Goal: Information Seeking & Learning: Learn about a topic

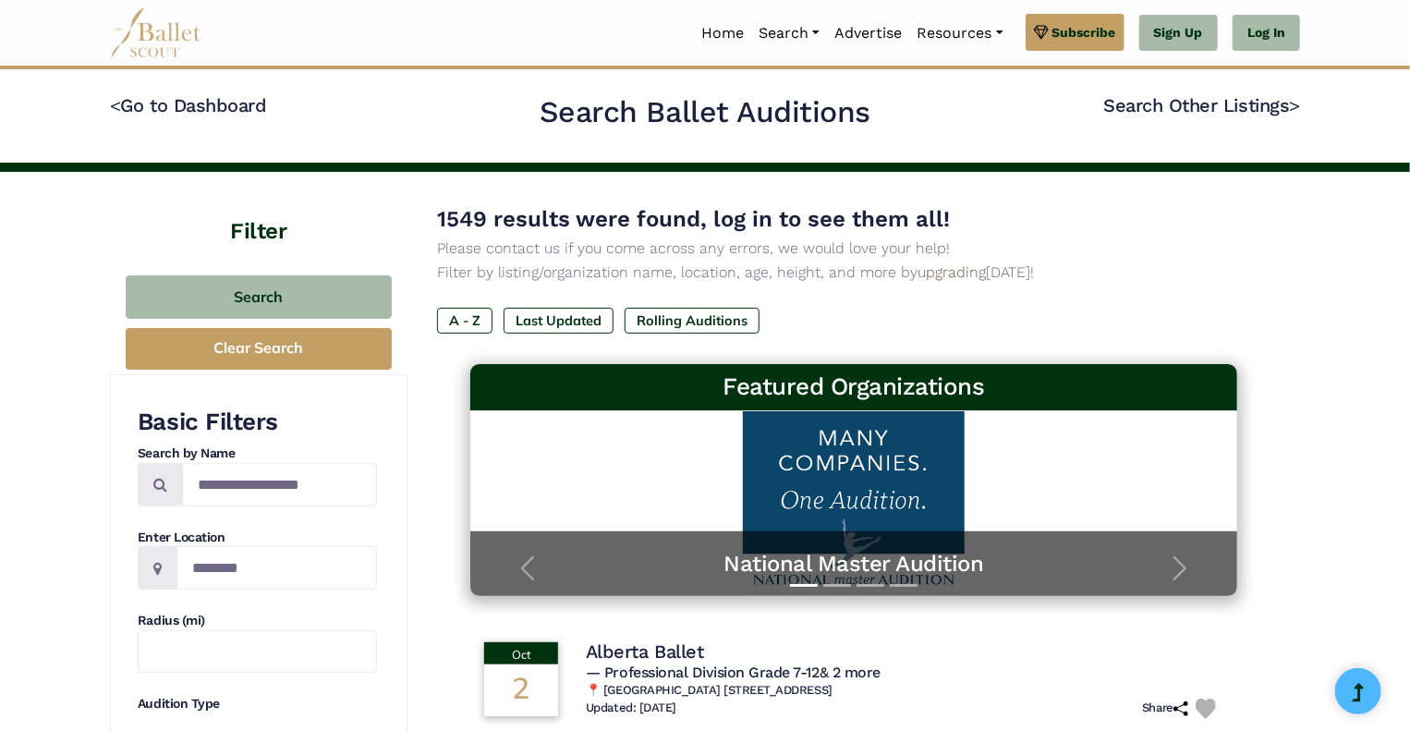
click at [1146, 238] on p "Please contact us if you come across any errors, we would love your help!" at bounding box center [853, 248] width 833 height 24
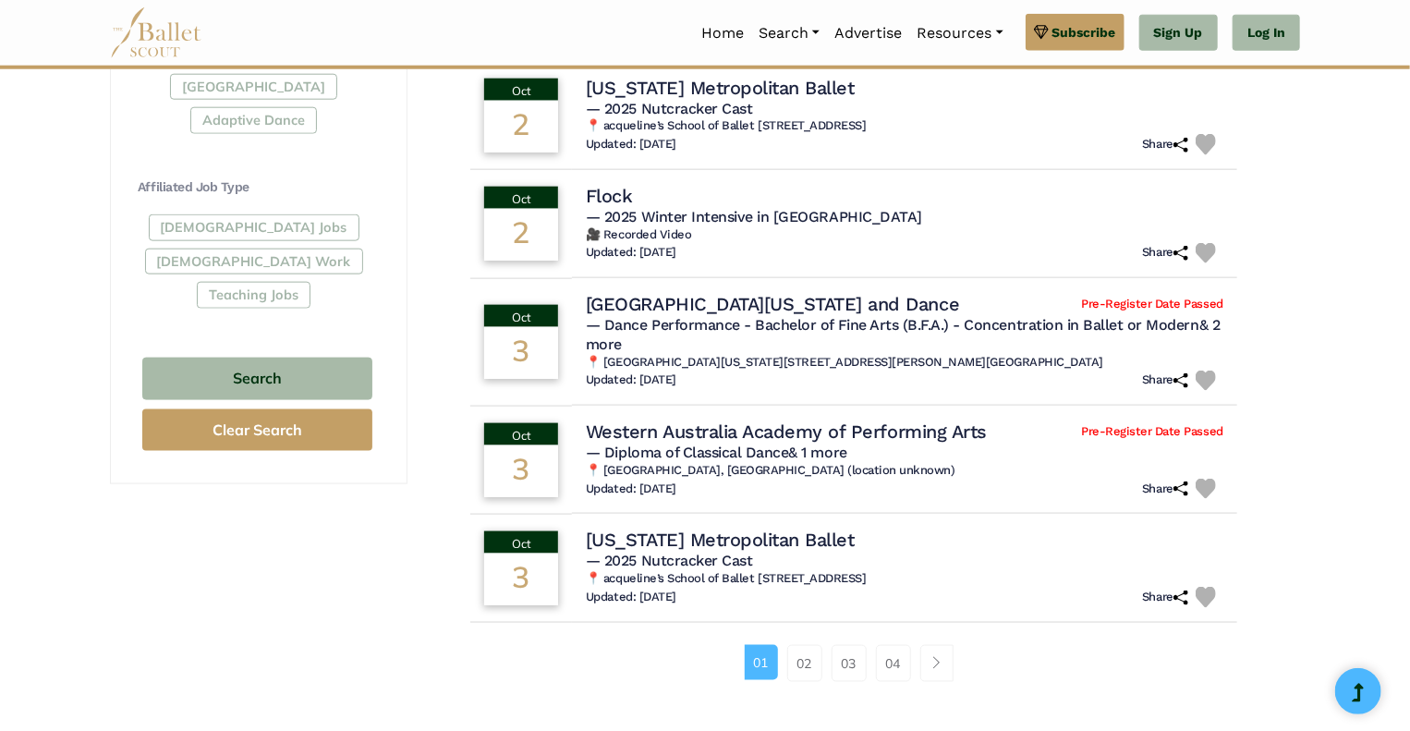
scroll to position [1029, 0]
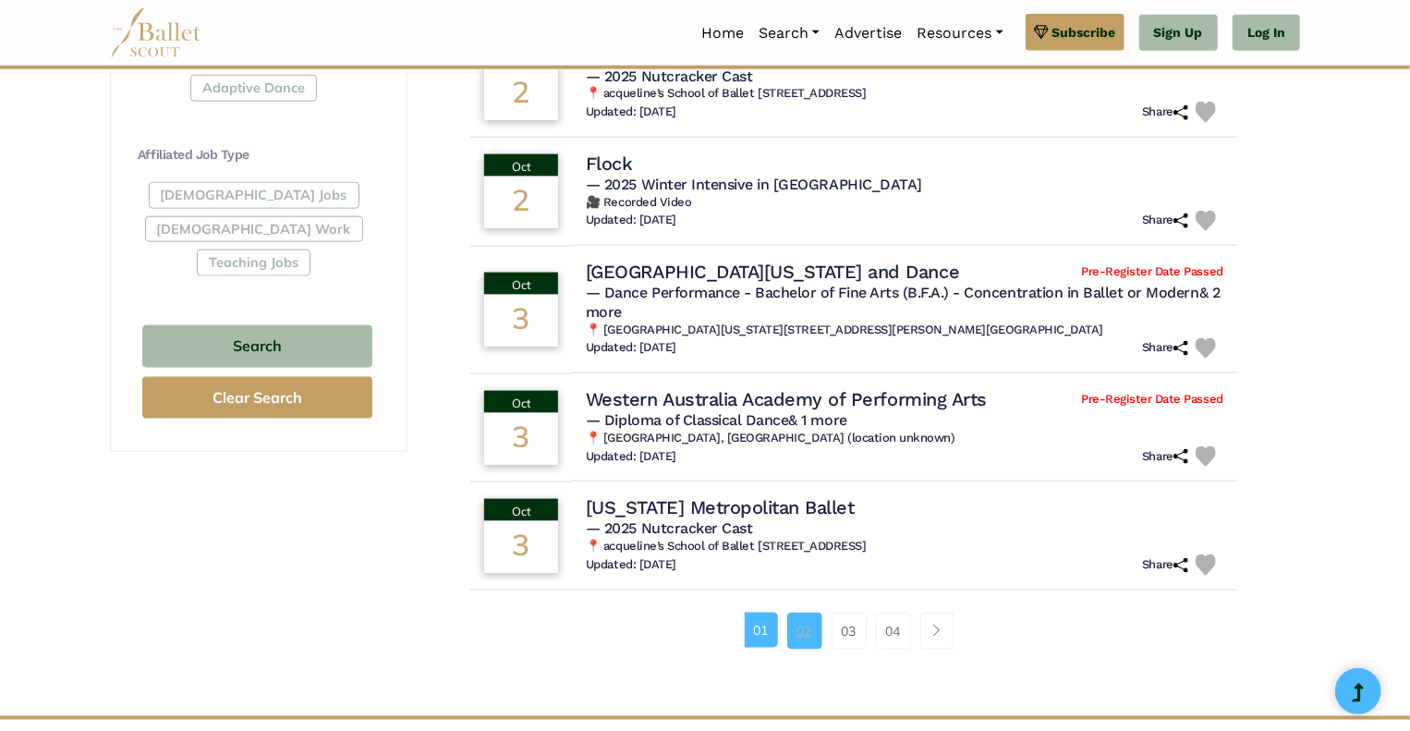
click at [793, 637] on link "02" at bounding box center [804, 630] width 35 height 37
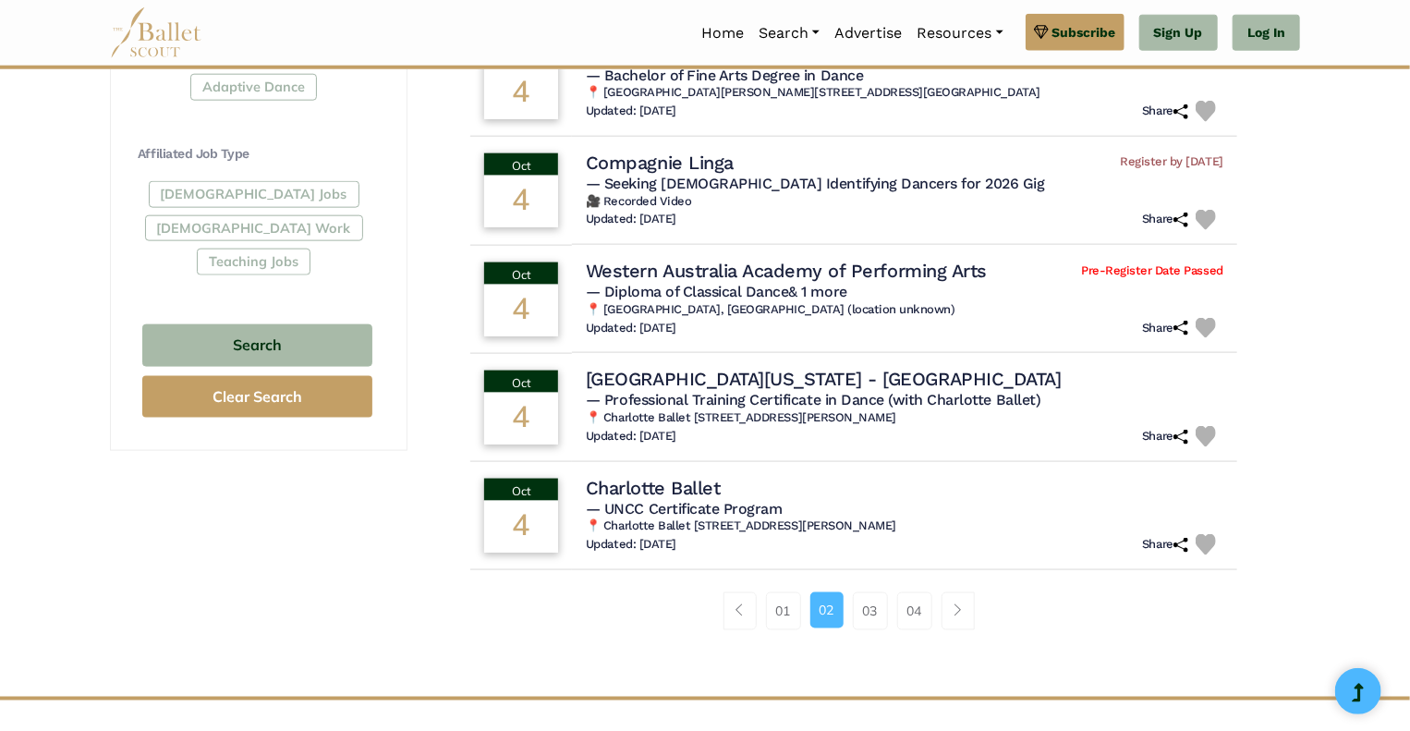
scroll to position [1031, 0]
click at [873, 600] on link "03" at bounding box center [870, 609] width 35 height 37
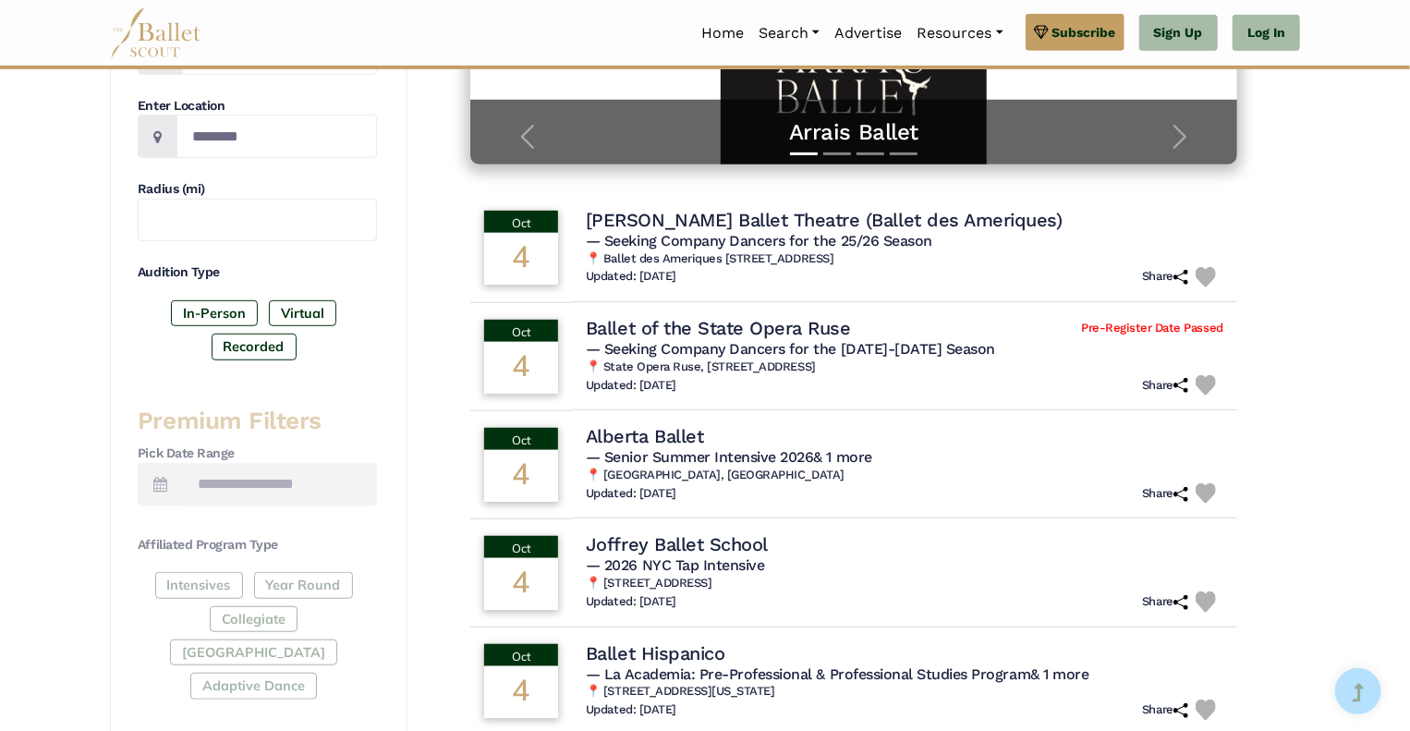
scroll to position [432, 0]
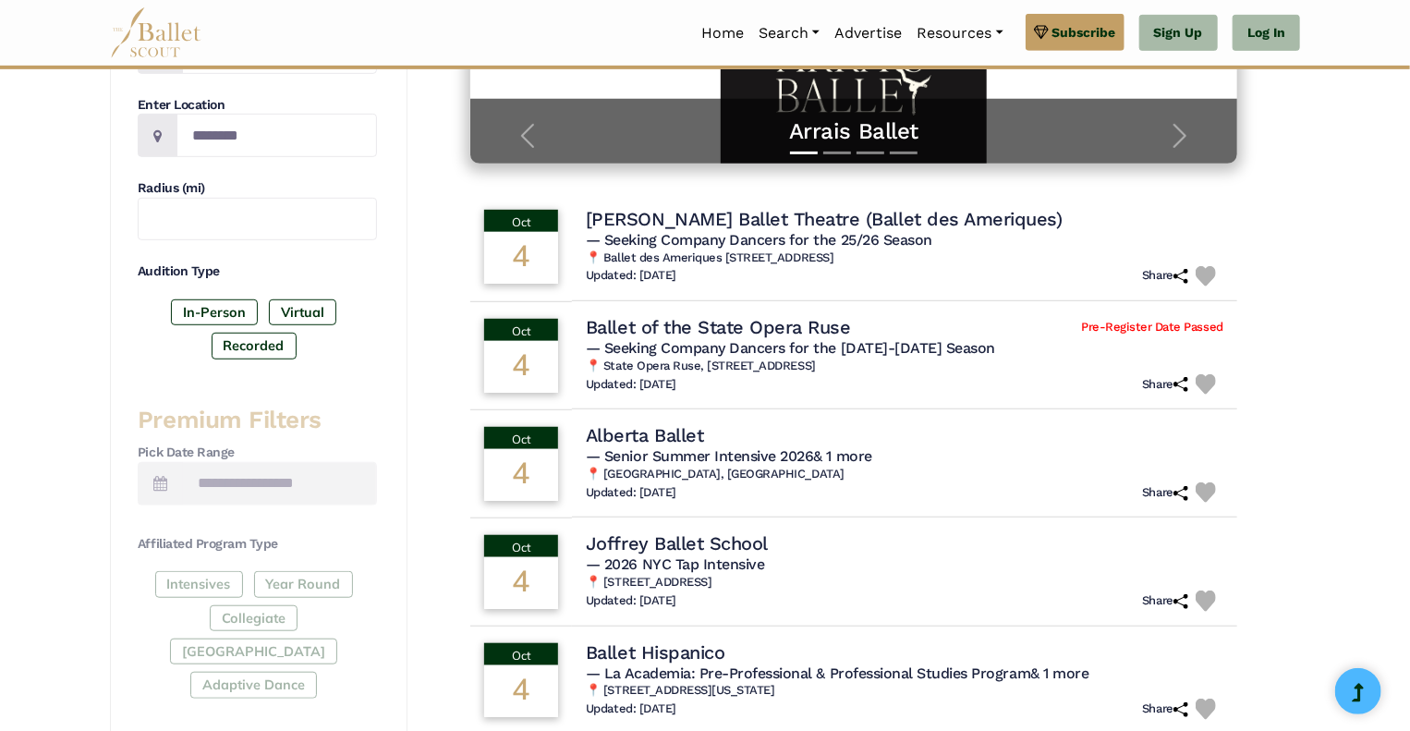
click at [873, 598] on div "Updated: Sept. 22, 2025 Share" at bounding box center [904, 600] width 637 height 21
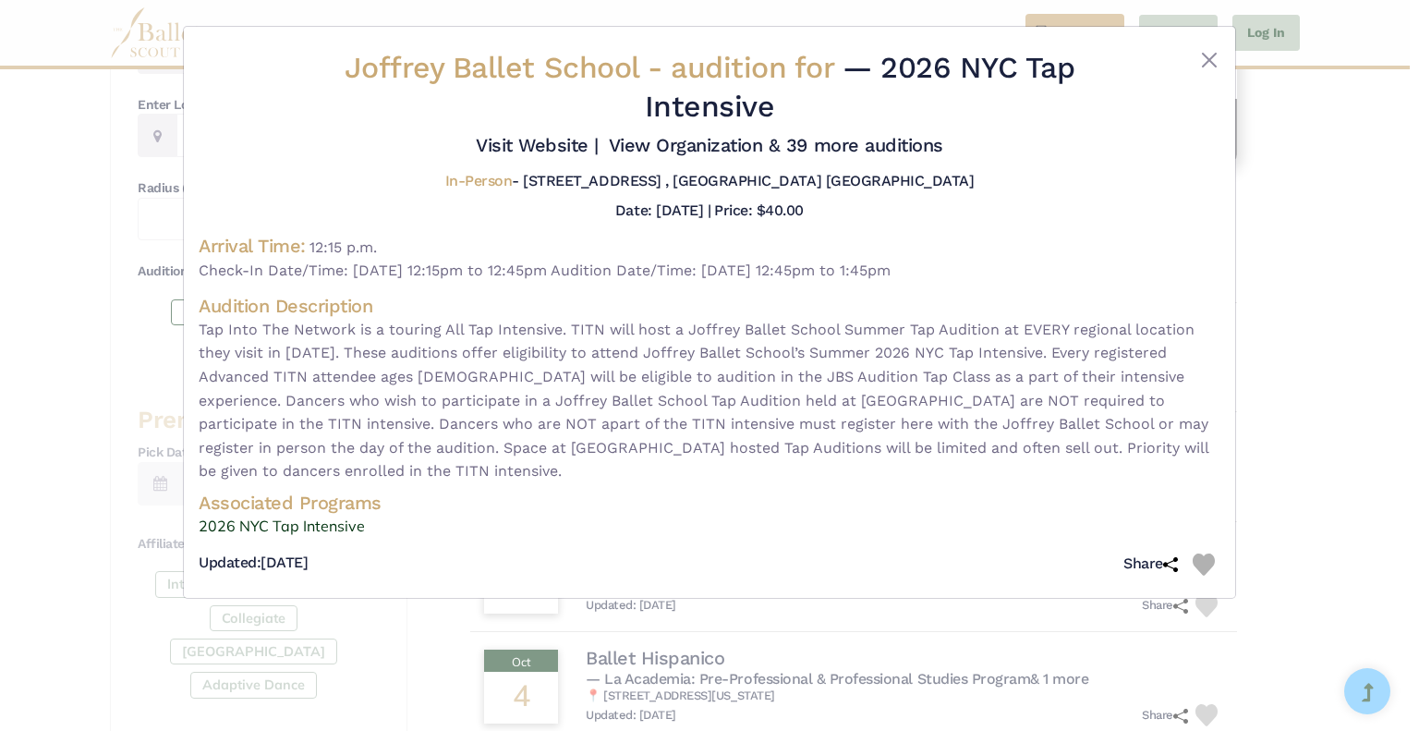
click at [1314, 324] on div "Joffrey Ballet School - audition for — 2026 NYC Tap Intensive Visit Website |" at bounding box center [709, 365] width 1419 height 731
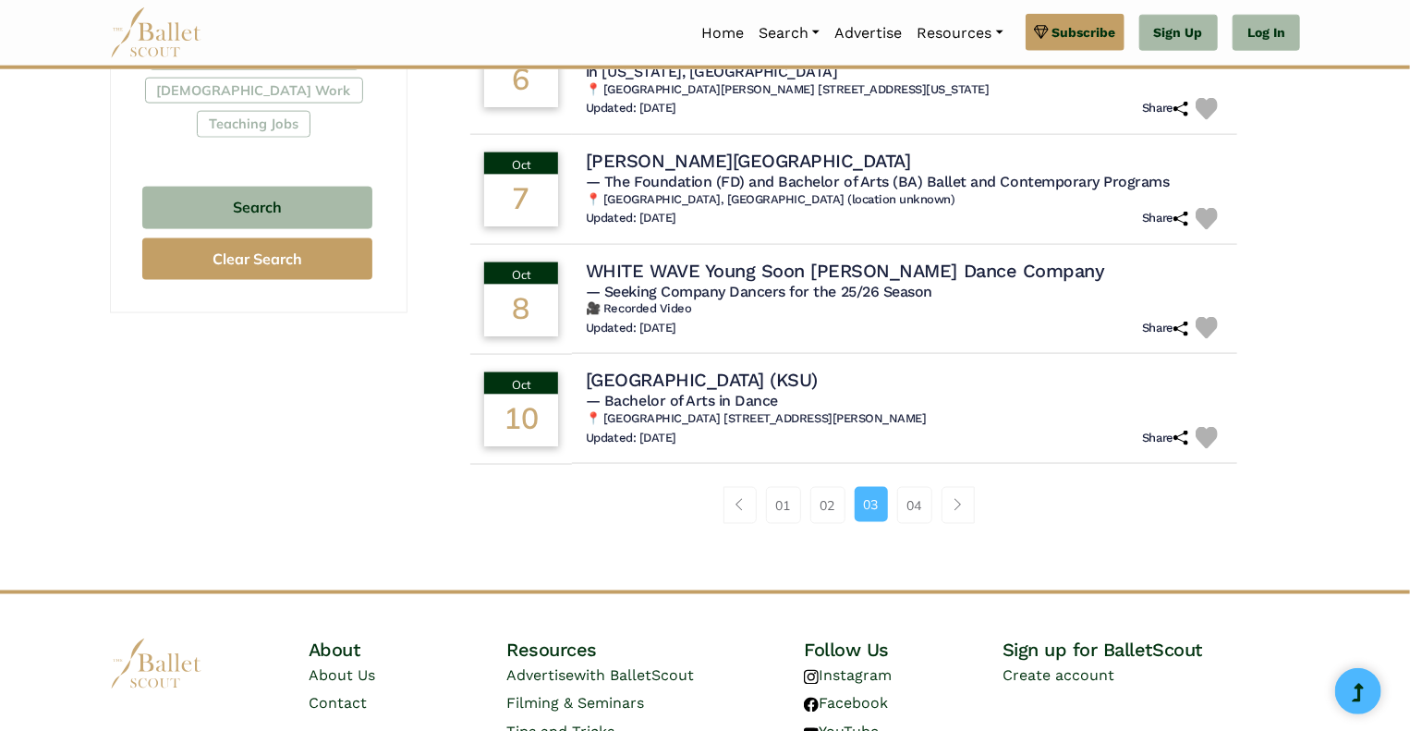
scroll to position [1169, 0]
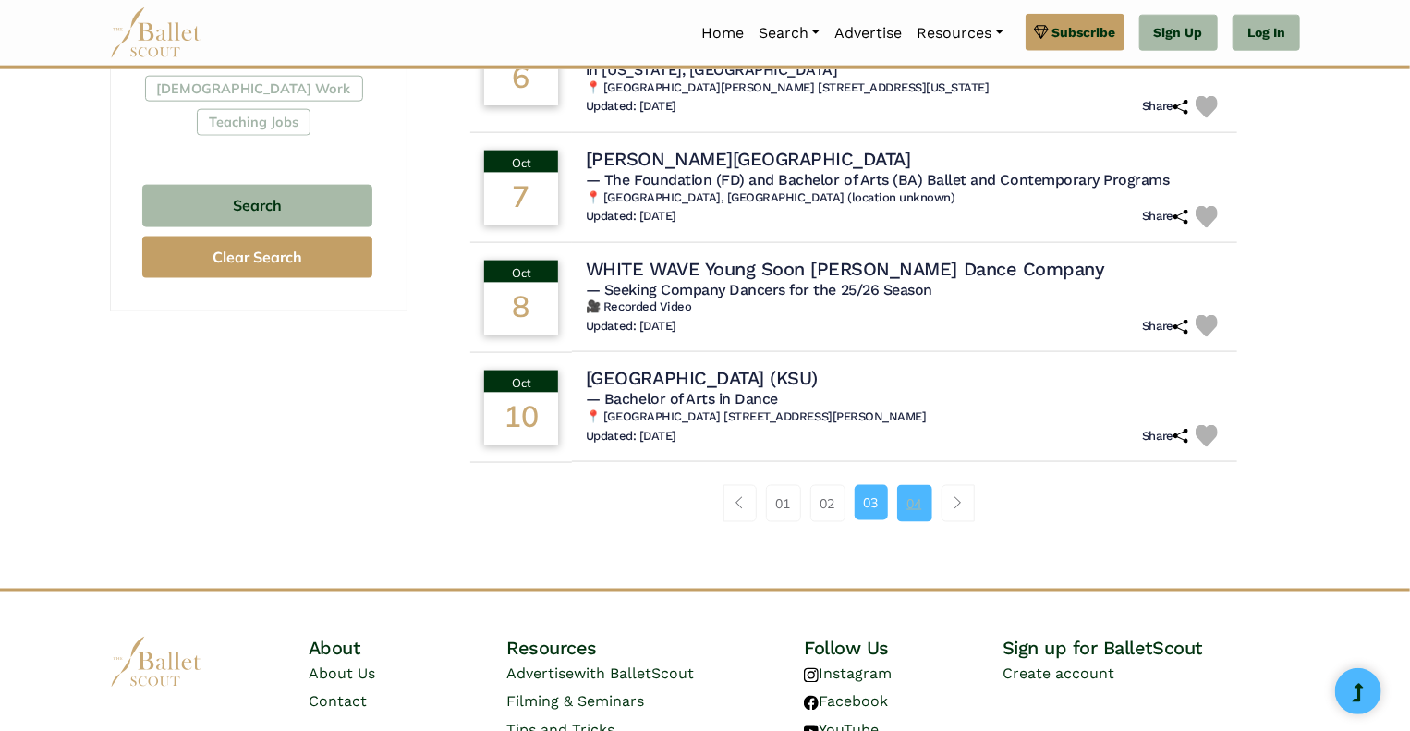
click at [899, 487] on link "04" at bounding box center [914, 503] width 35 height 37
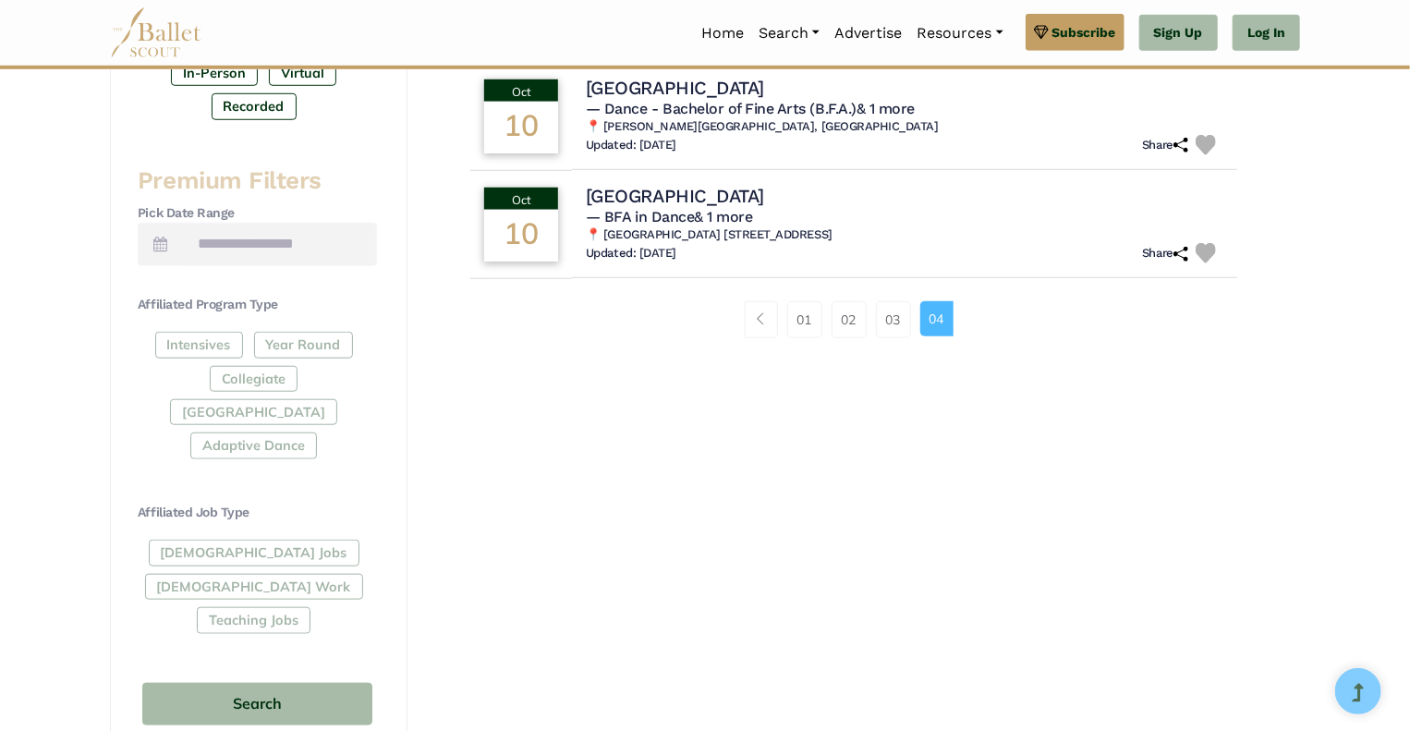
scroll to position [683, 0]
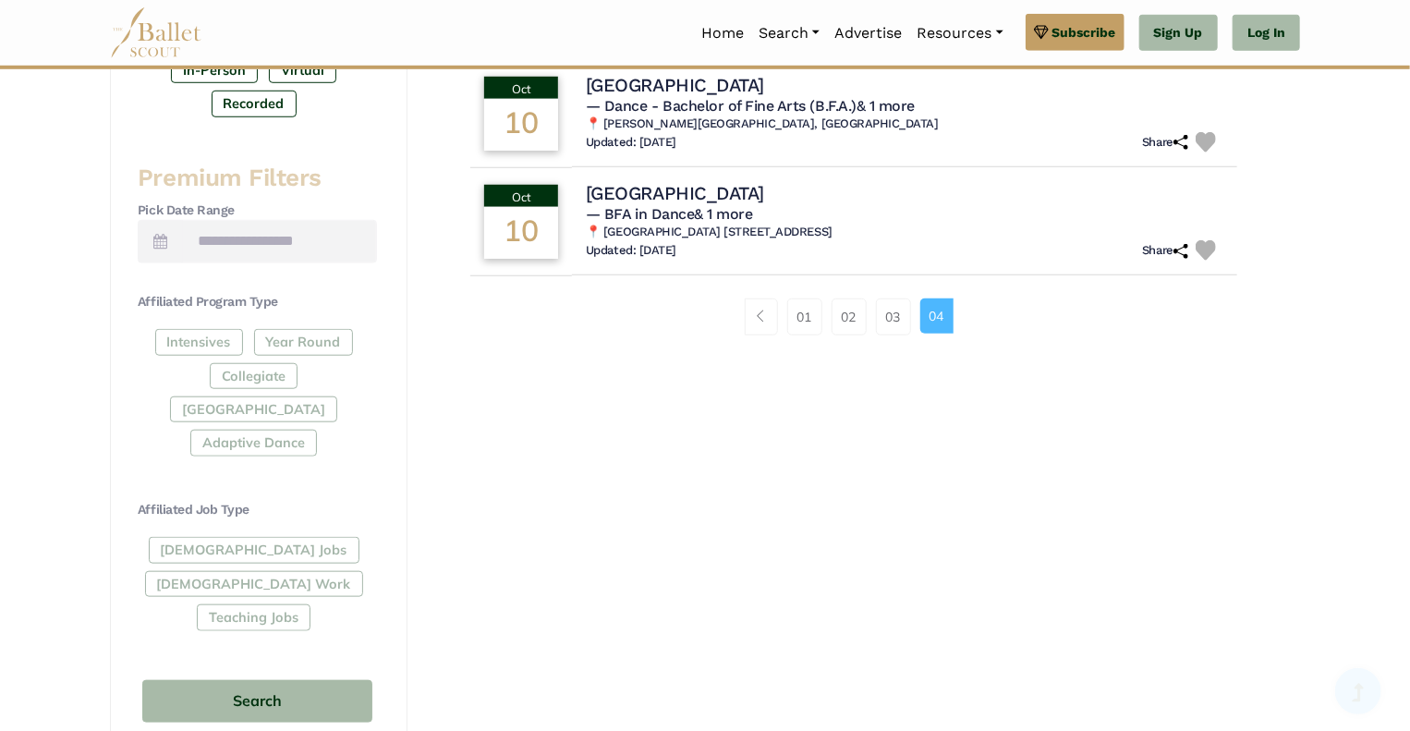
scroll to position [683, 0]
